Goal: Book appointment/travel/reservation

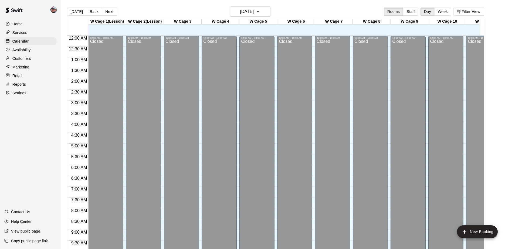
scroll to position [282, 0]
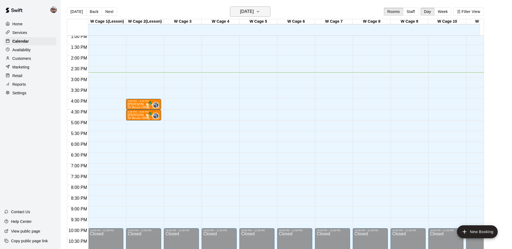
click at [254, 12] on h6 "[DATE]" at bounding box center [247, 12] width 14 height 8
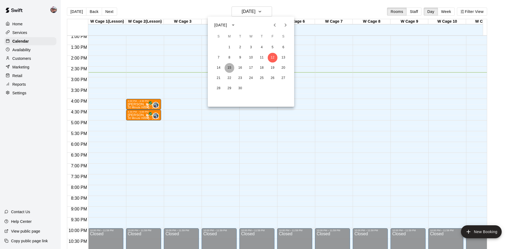
click at [230, 68] on button "15" at bounding box center [230, 68] width 10 height 10
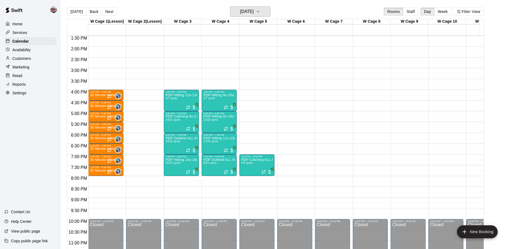
scroll to position [292, 0]
click at [182, 100] on div "PDP Hitting 11u-13u Westampton 3/7 spots" at bounding box center [181, 217] width 32 height 249
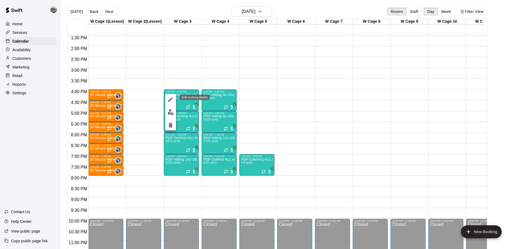
click at [171, 100] on icon "edit" at bounding box center [170, 99] width 6 height 6
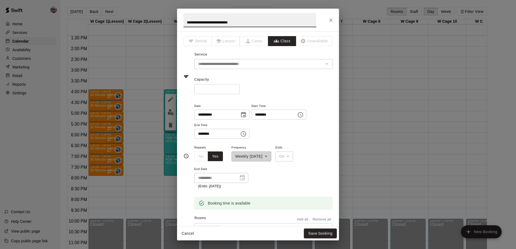
click at [211, 91] on input "*" at bounding box center [216, 89] width 45 height 10
type input "*"
click at [322, 233] on button "Save booking" at bounding box center [320, 234] width 33 height 10
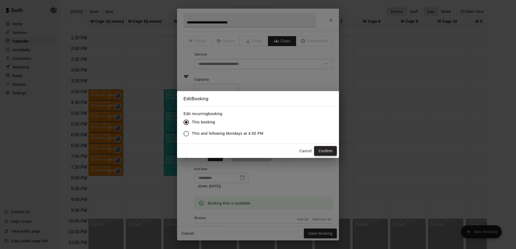
click at [326, 150] on button "Confirm" at bounding box center [325, 151] width 23 height 10
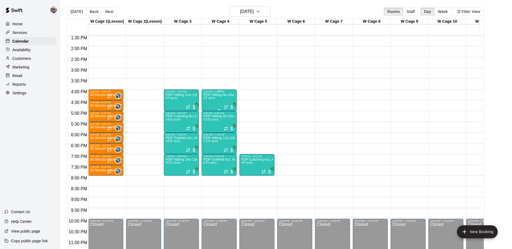
click at [216, 95] on p "PDP Hitting 8u-10u [GEOGRAPHIC_DATA]" at bounding box center [219, 95] width 32 height 0
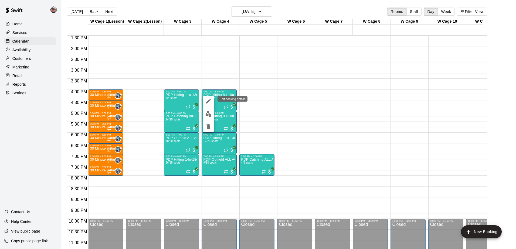
click at [208, 100] on icon "edit" at bounding box center [208, 101] width 6 height 6
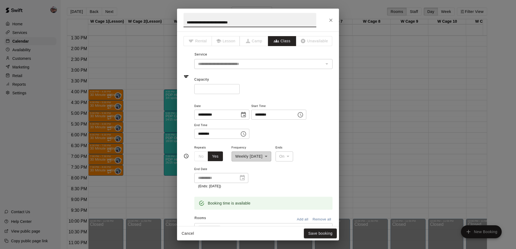
click at [205, 89] on input "*" at bounding box center [216, 89] width 45 height 10
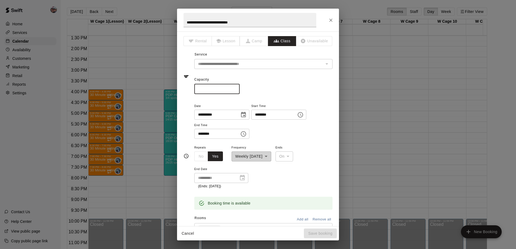
type input "*"
click at [316, 231] on button "Save booking" at bounding box center [320, 234] width 33 height 10
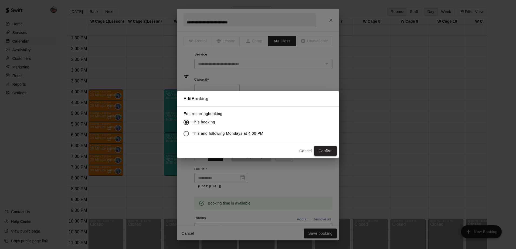
click at [326, 151] on button "Confirm" at bounding box center [325, 151] width 23 height 10
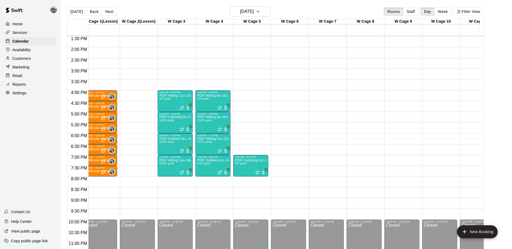
scroll to position [0, 6]
click at [113, 10] on button "Next" at bounding box center [109, 12] width 15 height 8
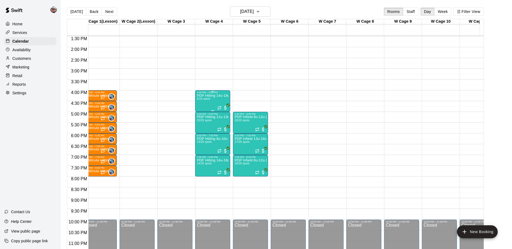
click at [215, 96] on p "PDP Hitting 14u-18u [GEOGRAPHIC_DATA]" at bounding box center [213, 96] width 32 height 0
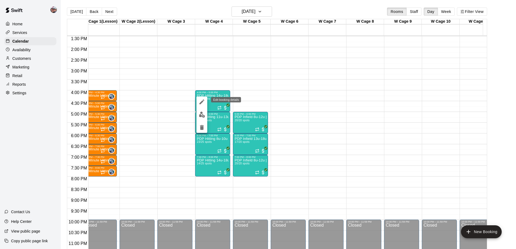
click at [203, 105] on button "edit" at bounding box center [202, 102] width 11 height 11
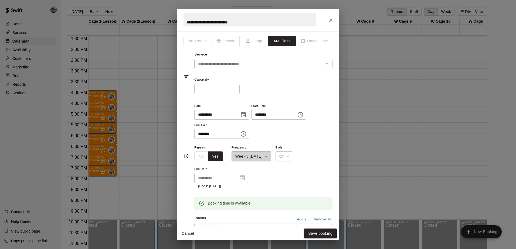
click at [217, 92] on input "**" at bounding box center [216, 89] width 45 height 10
type input "*"
click at [328, 235] on button "Save booking" at bounding box center [320, 234] width 33 height 10
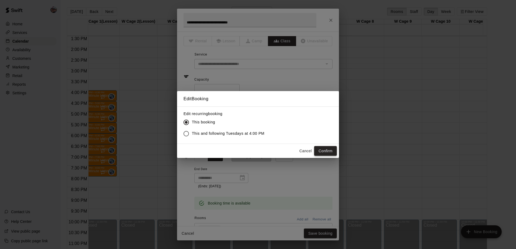
click at [322, 147] on button "Confirm" at bounding box center [325, 151] width 23 height 10
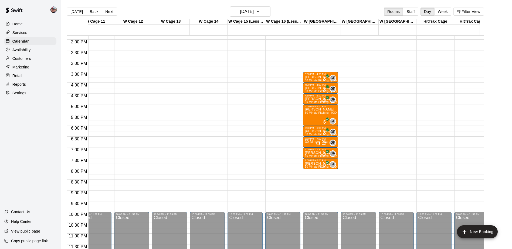
scroll to position [0, 0]
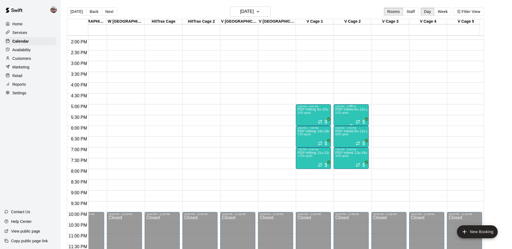
click at [349, 110] on p "PDP Infield 8u-12u [PERSON_NAME]" at bounding box center [351, 110] width 32 height 0
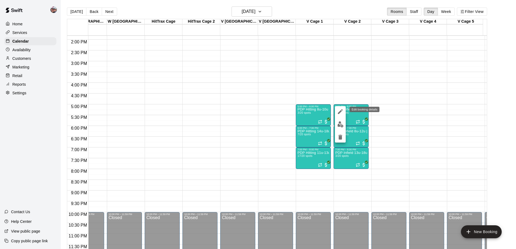
click at [342, 114] on icon "edit" at bounding box center [340, 112] width 6 height 6
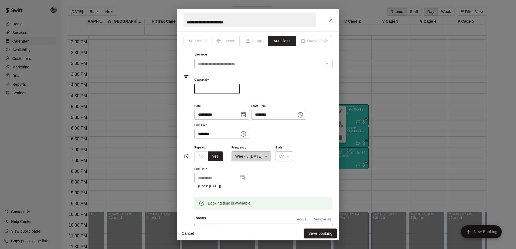
click at [207, 91] on input "**" at bounding box center [216, 89] width 45 height 10
type input "*"
click at [317, 235] on button "Save booking" at bounding box center [320, 234] width 33 height 10
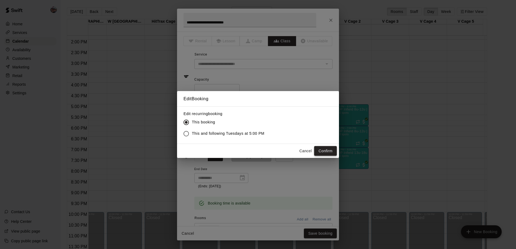
click at [329, 150] on button "Confirm" at bounding box center [325, 151] width 23 height 10
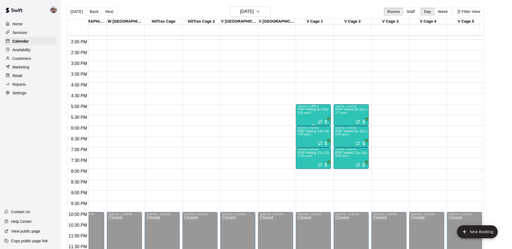
click at [313, 109] on div "PDP Hitting 8u-10u Voorhees 3/20 spots" at bounding box center [314, 232] width 32 height 249
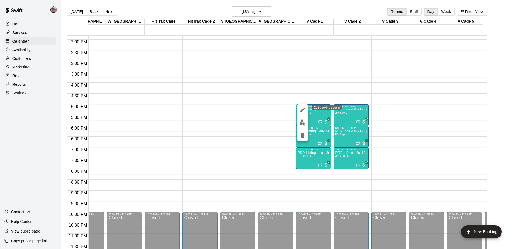
click at [302, 113] on icon "edit" at bounding box center [302, 110] width 6 height 6
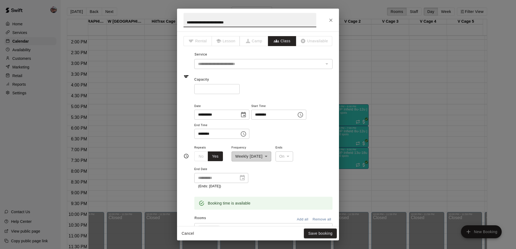
click at [216, 92] on input "**" at bounding box center [216, 89] width 45 height 10
type input "*"
click at [320, 238] on button "Save booking" at bounding box center [320, 234] width 33 height 10
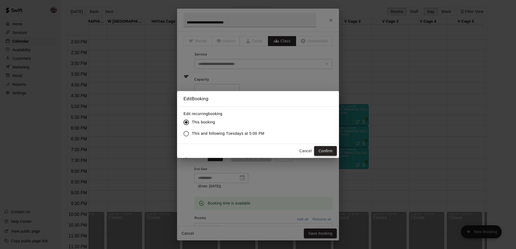
click at [319, 150] on button "Confirm" at bounding box center [325, 151] width 23 height 10
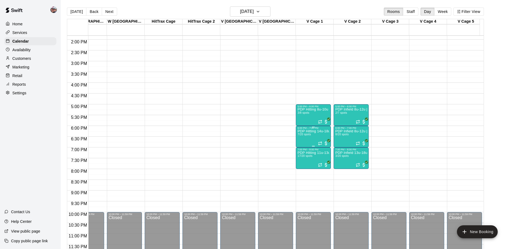
click at [316, 131] on p "PDP Hitting 14u-18u [PERSON_NAME]" at bounding box center [314, 131] width 32 height 0
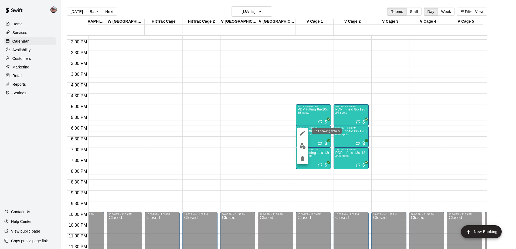
click at [304, 134] on icon "edit" at bounding box center [302, 133] width 6 height 6
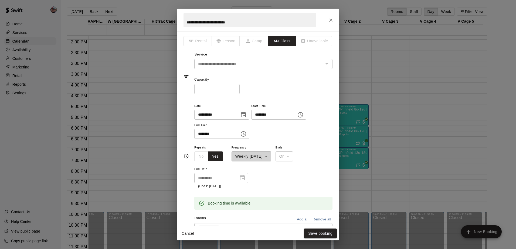
click at [226, 90] on input "**" at bounding box center [216, 89] width 45 height 10
type input "*"
type input "**"
click at [319, 234] on button "Save booking" at bounding box center [320, 234] width 33 height 10
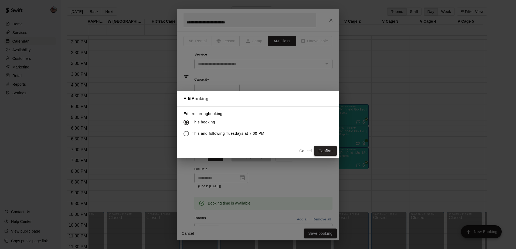
click at [320, 149] on button "Confirm" at bounding box center [325, 151] width 23 height 10
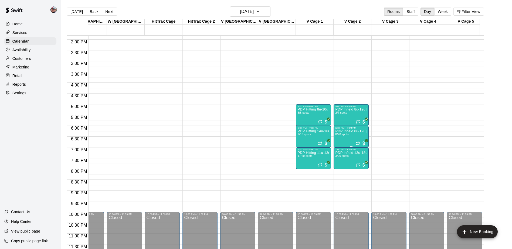
click at [350, 131] on p "PDP Infield 8u-12u [PERSON_NAME]" at bounding box center [351, 131] width 32 height 0
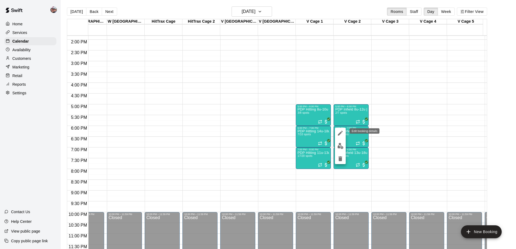
click at [340, 136] on icon "edit" at bounding box center [340, 133] width 6 height 6
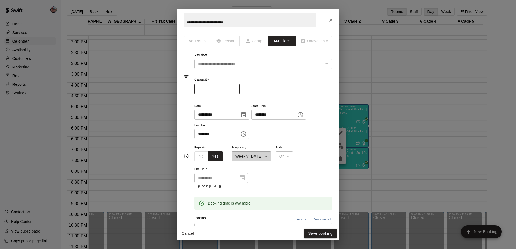
click at [232, 88] on input "**" at bounding box center [216, 89] width 45 height 10
type input "*"
type input "**"
click at [323, 234] on button "Save booking" at bounding box center [320, 234] width 33 height 10
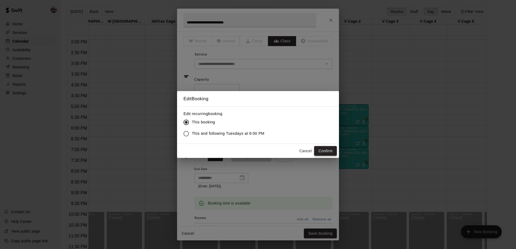
click at [324, 148] on button "Confirm" at bounding box center [325, 151] width 23 height 10
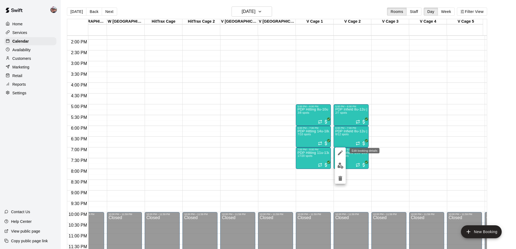
click at [341, 154] on icon "edit" at bounding box center [340, 153] width 6 height 6
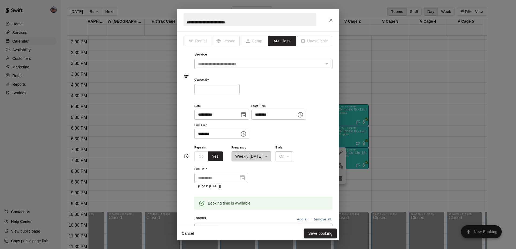
click at [231, 86] on input "**" at bounding box center [216, 89] width 45 height 10
type input "*"
type input "**"
click at [320, 233] on button "Save booking" at bounding box center [320, 234] width 33 height 10
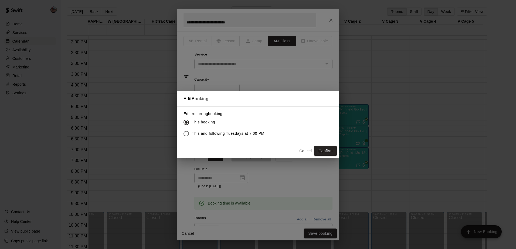
click at [327, 143] on div "Edit recurring booking This booking This and following Tuesdays at 7:00 PM" at bounding box center [258, 125] width 162 height 37
click at [321, 155] on button "Confirm" at bounding box center [325, 151] width 23 height 10
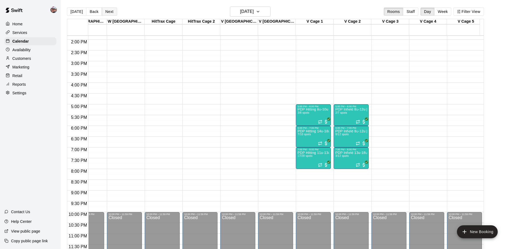
click at [111, 11] on button "Next" at bounding box center [109, 12] width 15 height 8
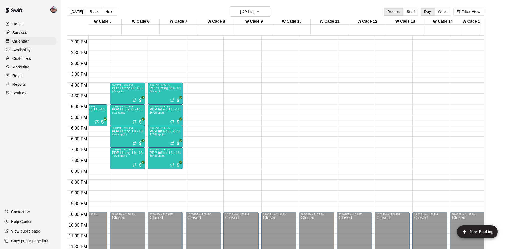
scroll to position [0, 92]
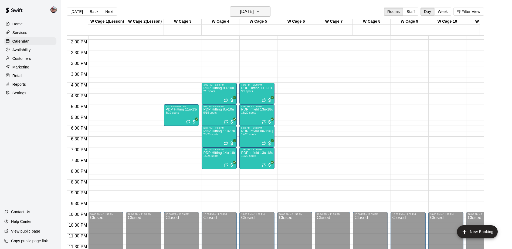
click at [267, 15] on button "Wednesday Sep 17" at bounding box center [250, 11] width 40 height 10
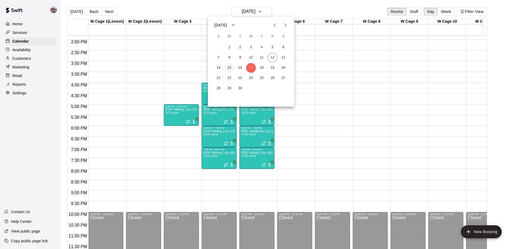
click at [232, 68] on button "15" at bounding box center [230, 68] width 10 height 10
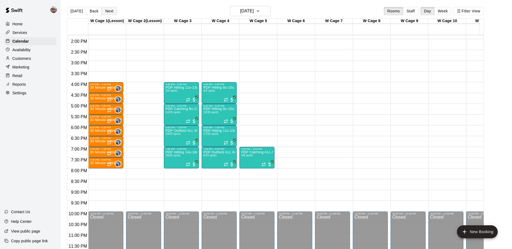
click at [110, 13] on button "Next" at bounding box center [109, 11] width 15 height 8
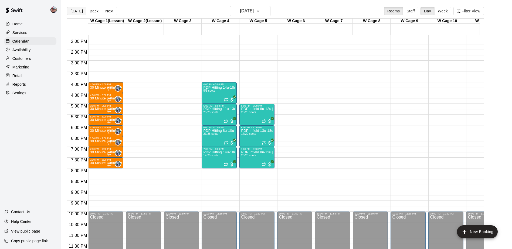
click at [75, 12] on button "[DATE]" at bounding box center [76, 11] width 19 height 8
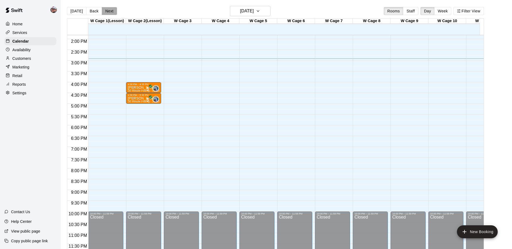
click at [106, 12] on button "Next" at bounding box center [109, 11] width 15 height 8
click at [106, 12] on div "Today Back Next Friday Sep 12 Rooms Staff Day Week Filter View W Cage 1(Lesson)…" at bounding box center [275, 130] width 417 height 249
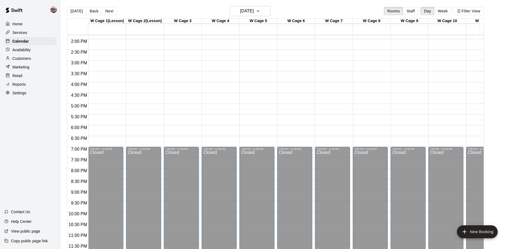
click at [106, 12] on button "Next" at bounding box center [109, 11] width 15 height 8
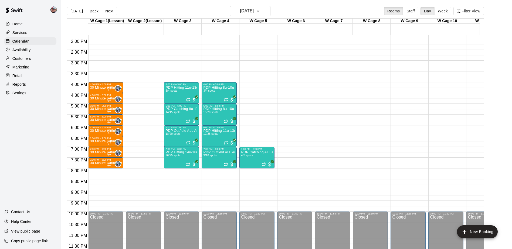
click at [108, 8] on button "Next" at bounding box center [109, 11] width 15 height 8
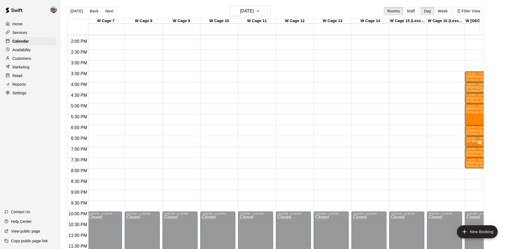
scroll to position [0, 272]
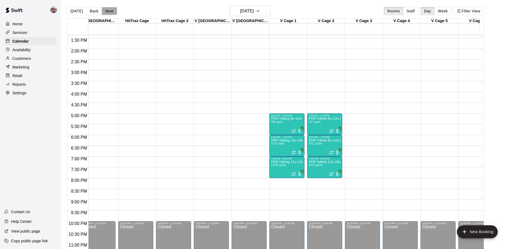
click at [110, 12] on button "Next" at bounding box center [109, 11] width 15 height 8
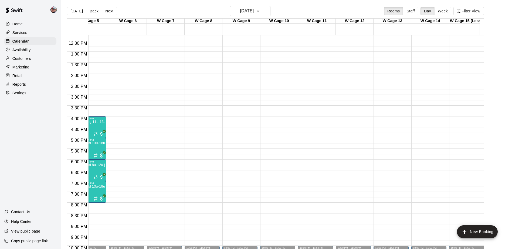
scroll to position [0, 2]
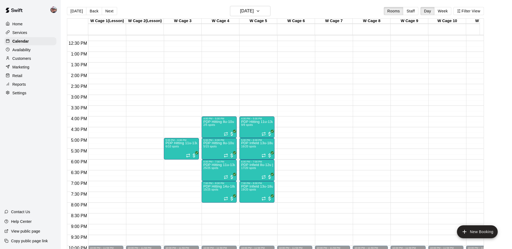
drag, startPoint x: 108, startPoint y: 11, endPoint x: 231, endPoint y: 11, distance: 122.8
click at [108, 11] on button "Next" at bounding box center [109, 11] width 15 height 8
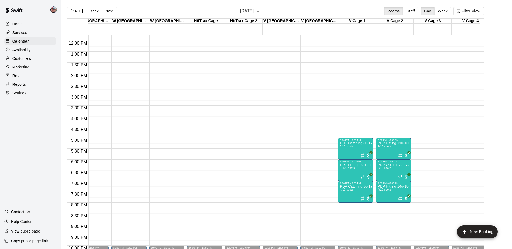
scroll to position [0, 630]
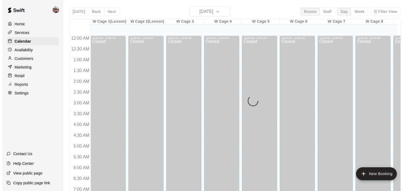
scroll to position [333, 0]
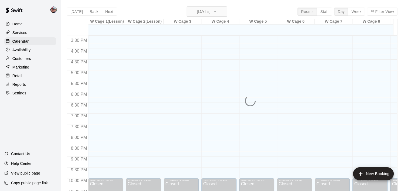
click at [206, 11] on h6 "[DATE]" at bounding box center [204, 12] width 14 height 8
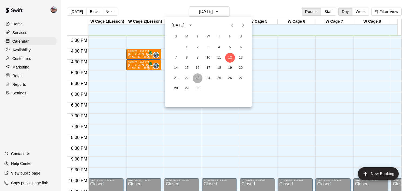
click at [198, 76] on button "23" at bounding box center [197, 78] width 10 height 10
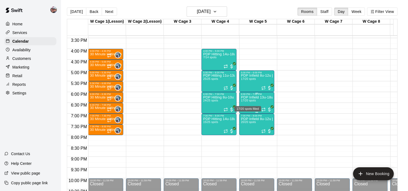
click at [255, 101] on span "17/20 spots" at bounding box center [248, 100] width 15 height 3
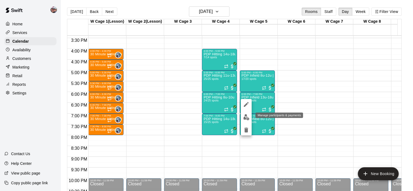
click at [246, 117] on img "edit" at bounding box center [246, 117] width 6 height 6
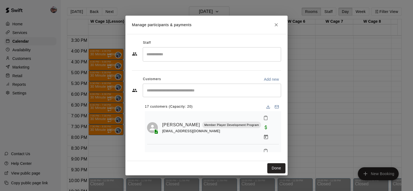
click at [175, 59] on input "Search staff" at bounding box center [211, 54] width 133 height 9
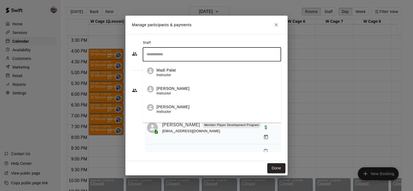
click at [136, 69] on div "Staff ​ [PERSON_NAME] Instructor [PERSON_NAME] Instructor [PERSON_NAME] Instruc…" at bounding box center [206, 98] width 149 height 118
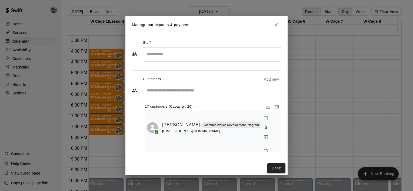
click at [171, 97] on div "​" at bounding box center [212, 90] width 138 height 13
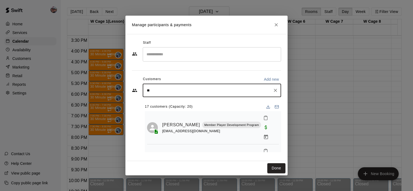
type input "***"
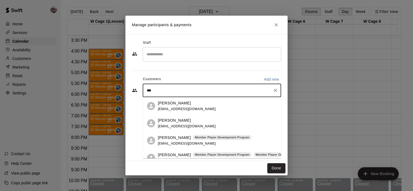
scroll to position [59, 0]
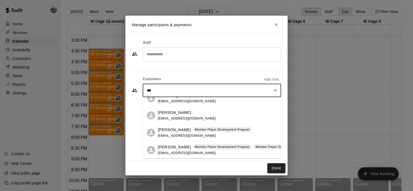
click at [189, 133] on div "[PERSON_NAME] Member Player Development Program [EMAIL_ADDRESS][DOMAIN_NAME]" at bounding box center [205, 133] width 94 height 12
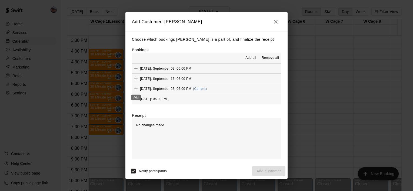
click at [137, 90] on icon "Add" at bounding box center [135, 88] width 5 height 5
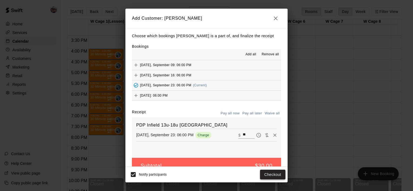
click at [264, 175] on button "Checkout" at bounding box center [272, 175] width 25 height 10
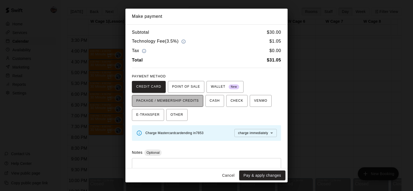
click at [174, 101] on span "PACKAGE / MEMBERSHIP CREDITS" at bounding box center [167, 101] width 63 height 9
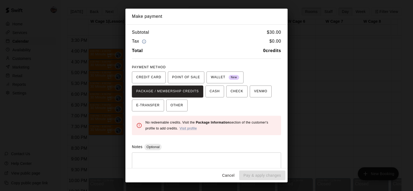
click at [227, 176] on button "Cancel" at bounding box center [227, 176] width 17 height 10
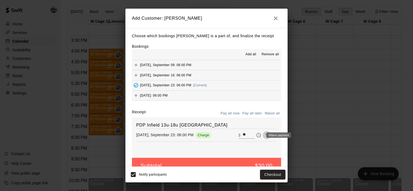
click at [264, 137] on icon "Waive payment" at bounding box center [266, 135] width 5 height 5
type input "*"
click at [260, 176] on button "Add customer" at bounding box center [268, 175] width 33 height 10
